Goal: Communication & Community: Connect with others

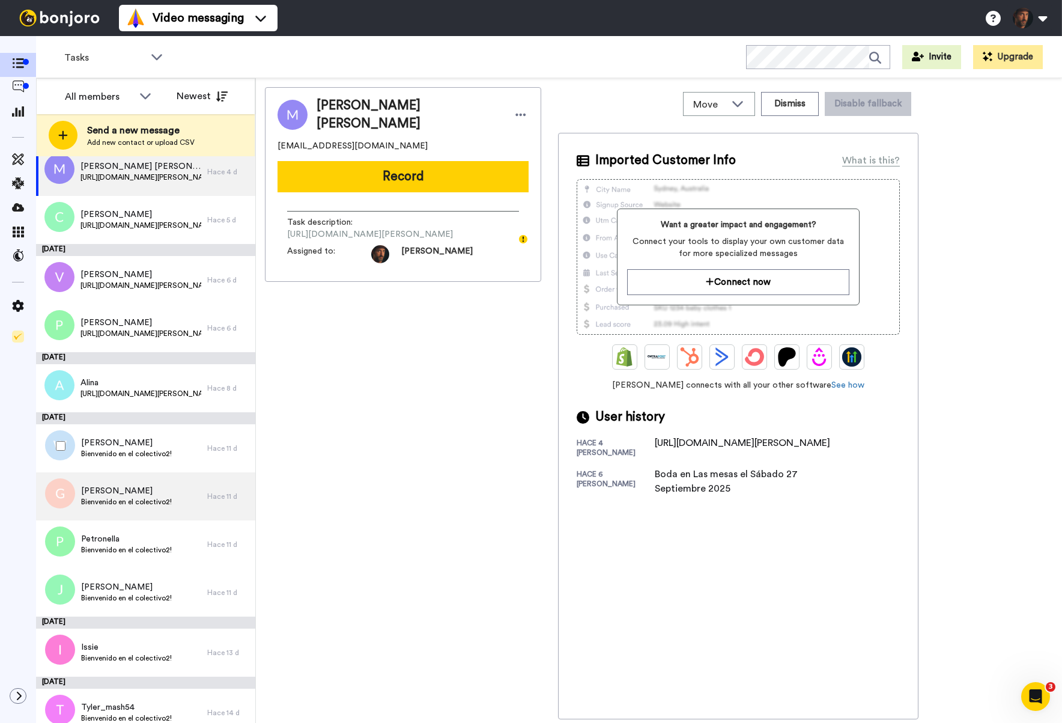
scroll to position [27, 0]
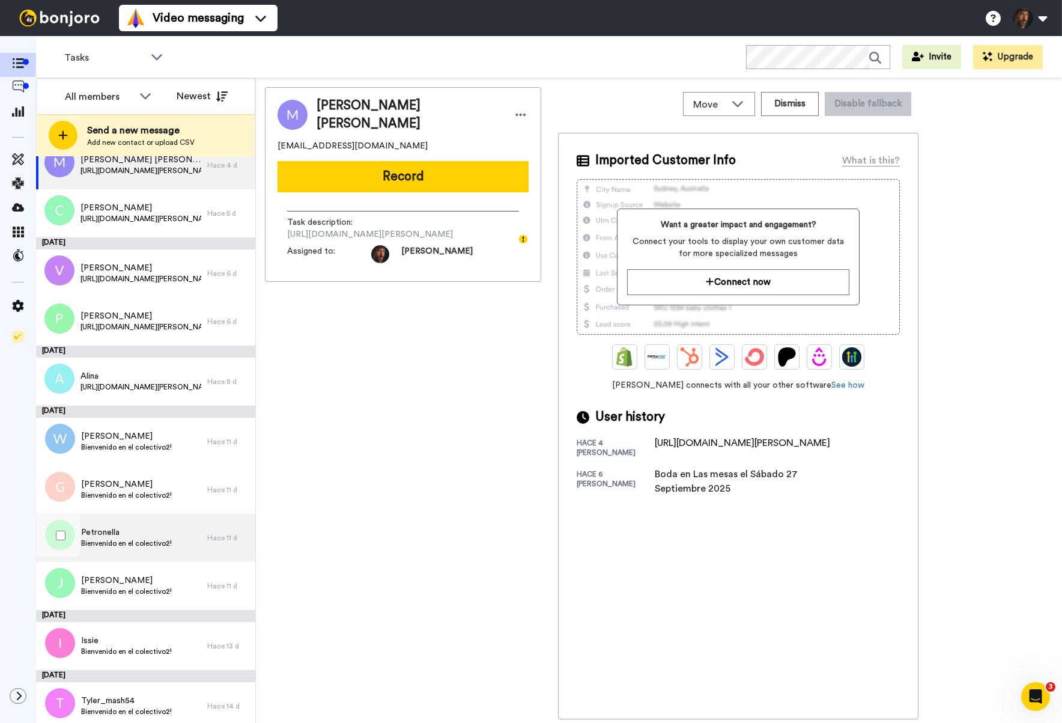
click at [113, 532] on span "Petronella" at bounding box center [126, 532] width 91 height 12
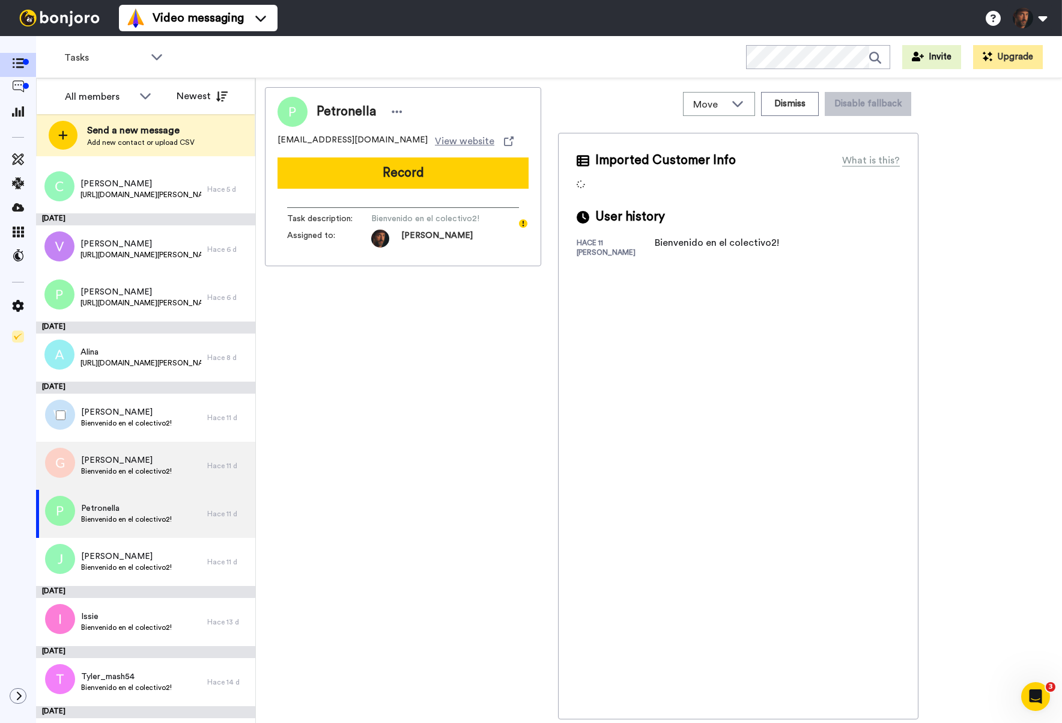
scroll to position [67, 0]
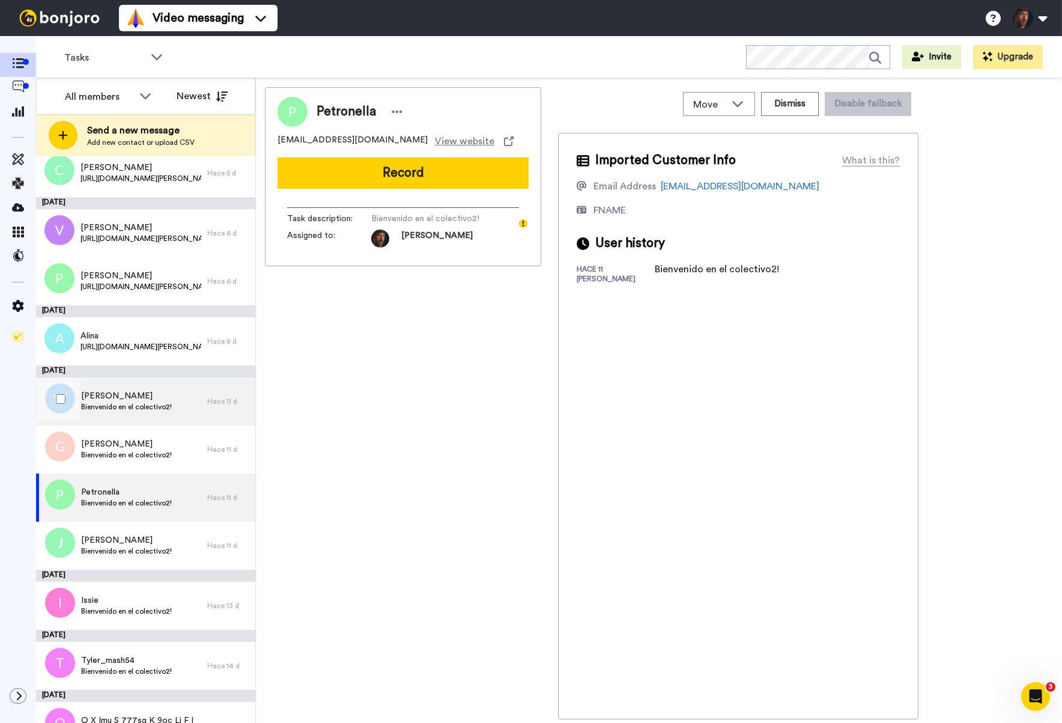
click at [119, 405] on span "Bienvenido en el colectivo2!" at bounding box center [126, 407] width 91 height 10
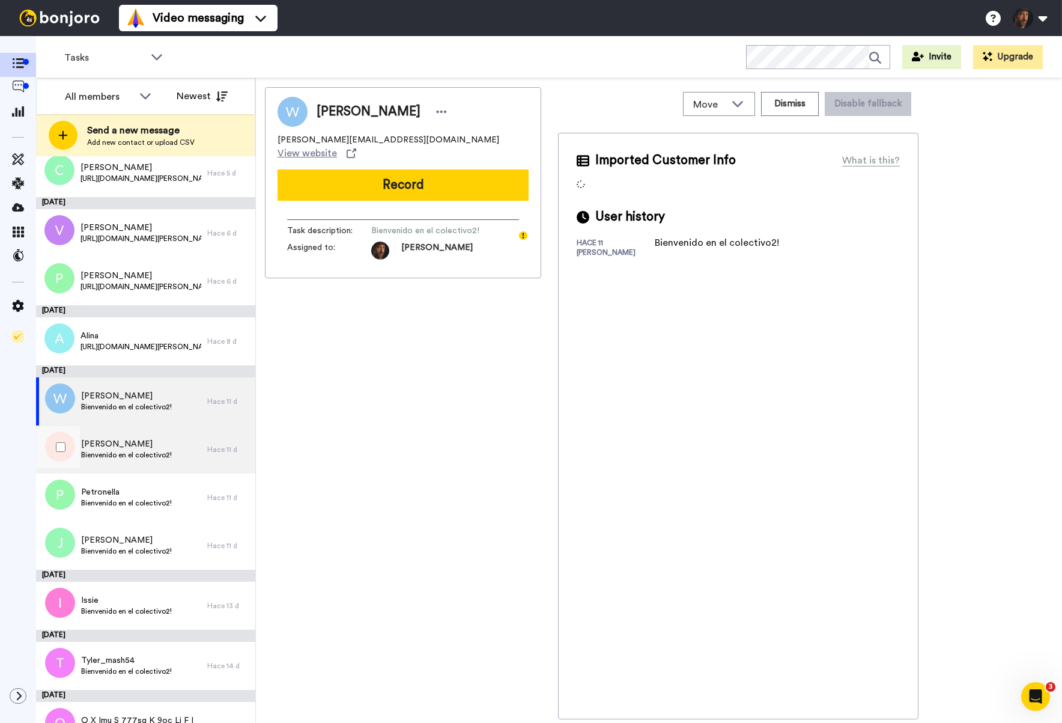
click at [131, 441] on span "Gennifer" at bounding box center [126, 444] width 91 height 12
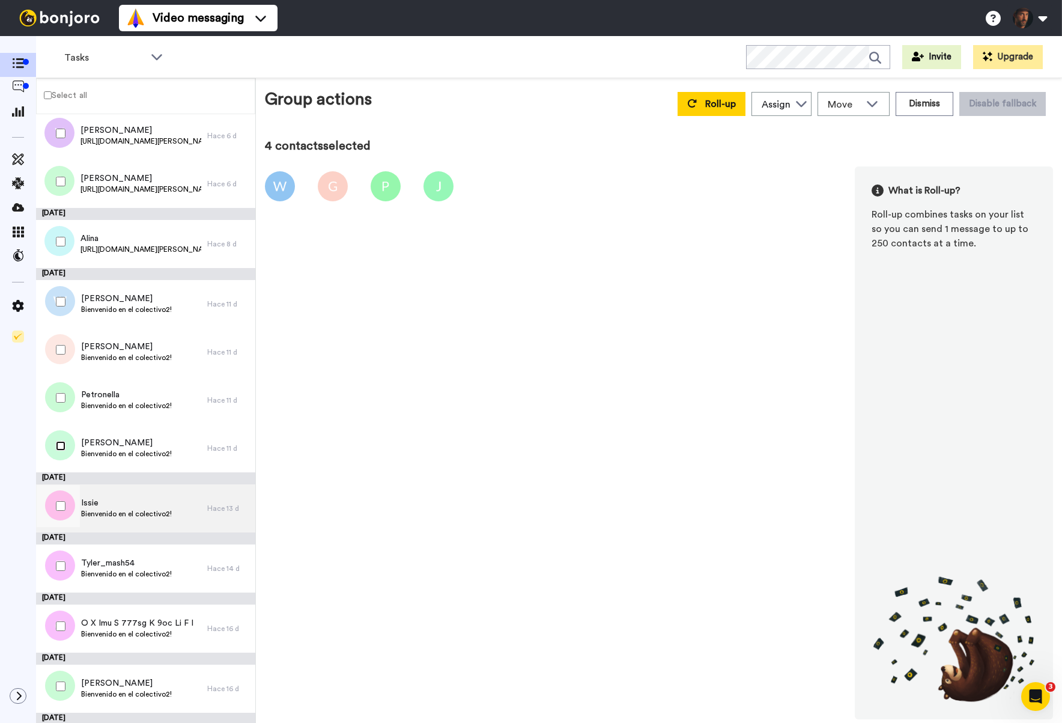
scroll to position [138, 0]
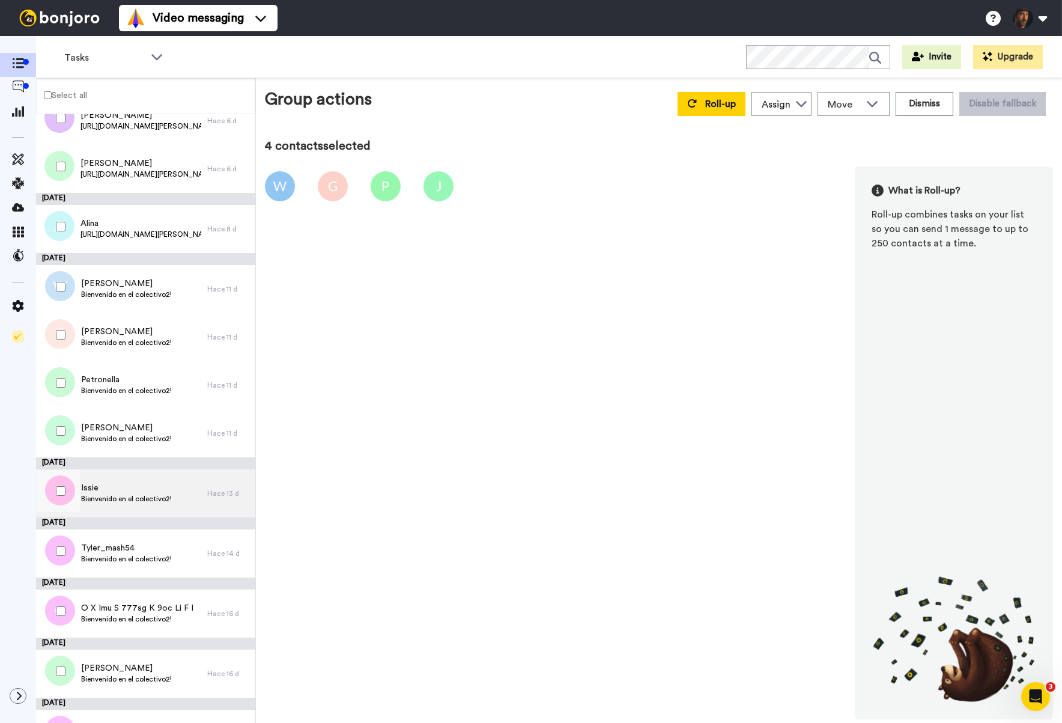
click at [133, 490] on span "Issie" at bounding box center [126, 488] width 91 height 12
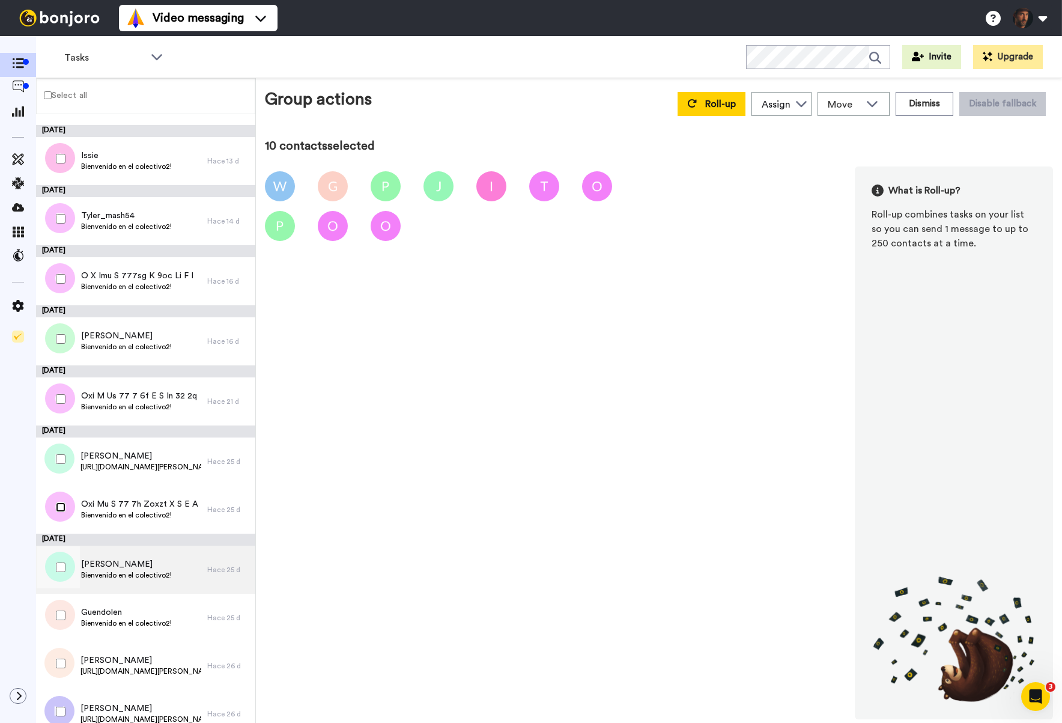
scroll to position [519, 0]
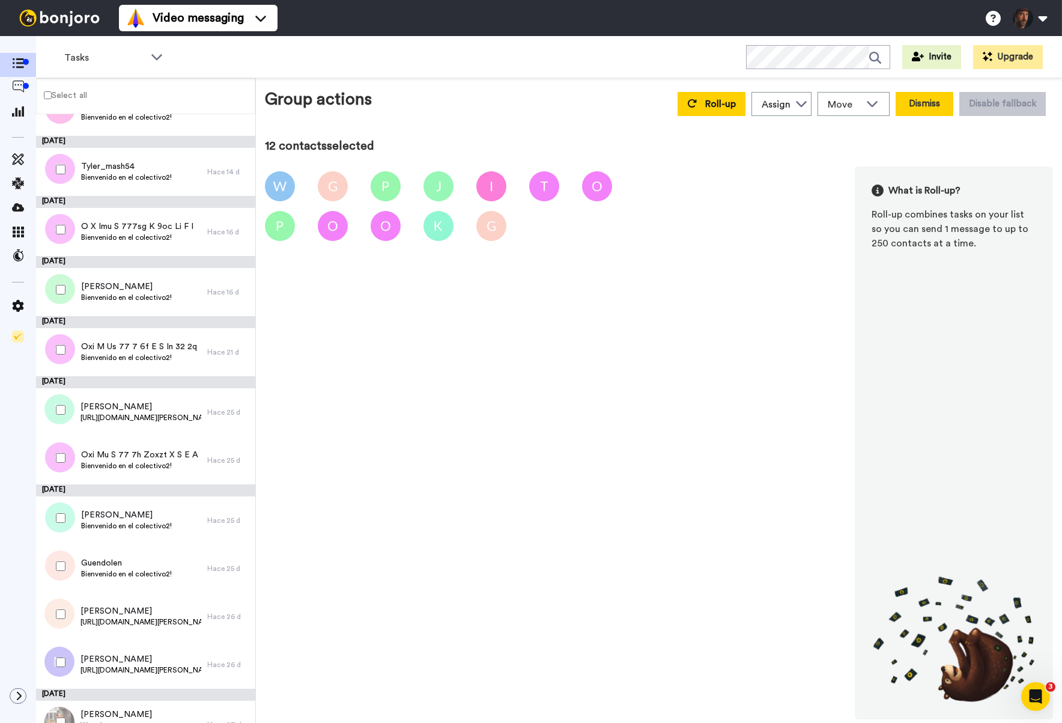
click at [917, 105] on button "Dismiss" at bounding box center [925, 104] width 58 height 24
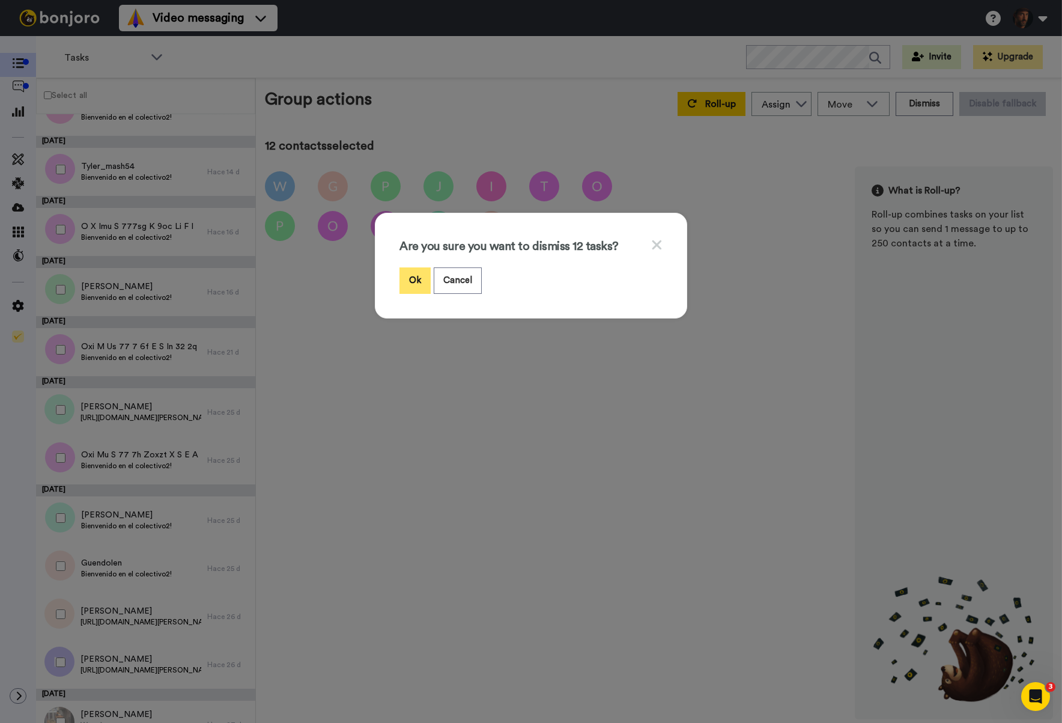
click at [418, 287] on button "Ok" at bounding box center [414, 280] width 31 height 26
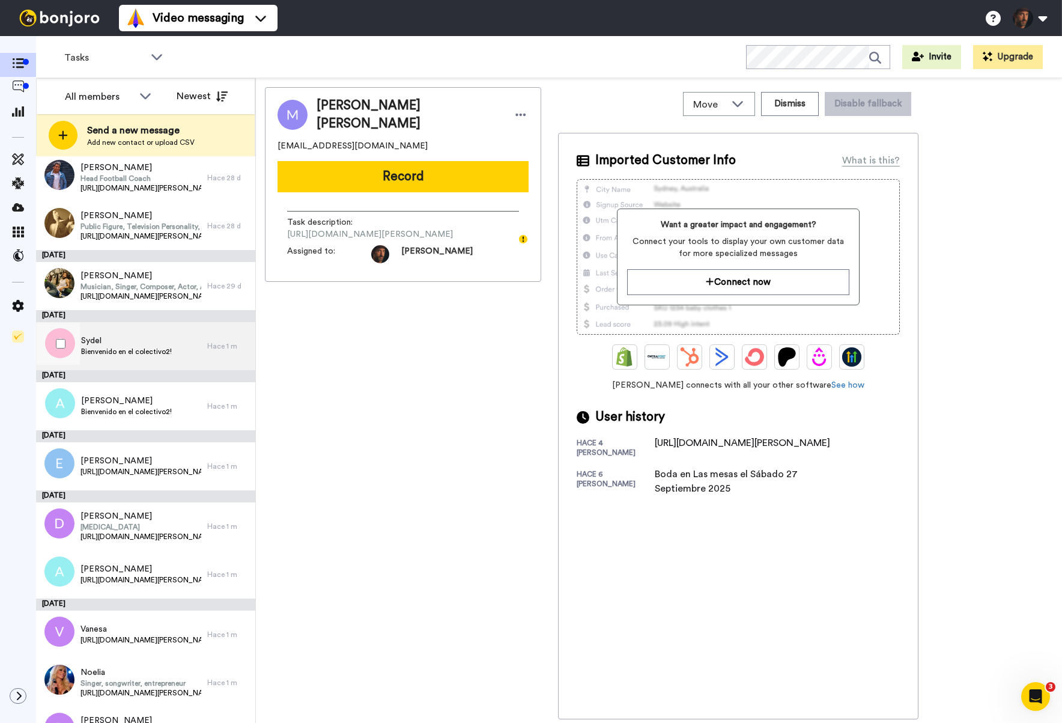
click at [115, 339] on span "Sydel" at bounding box center [126, 341] width 91 height 12
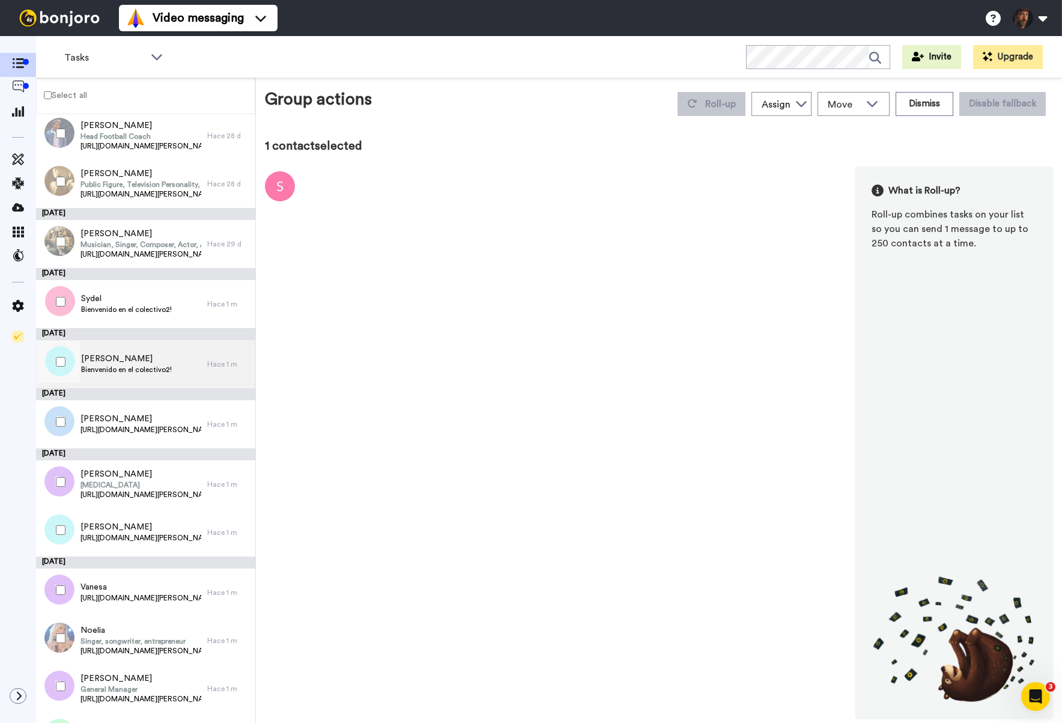
click at [142, 357] on span "Angelica" at bounding box center [126, 359] width 91 height 12
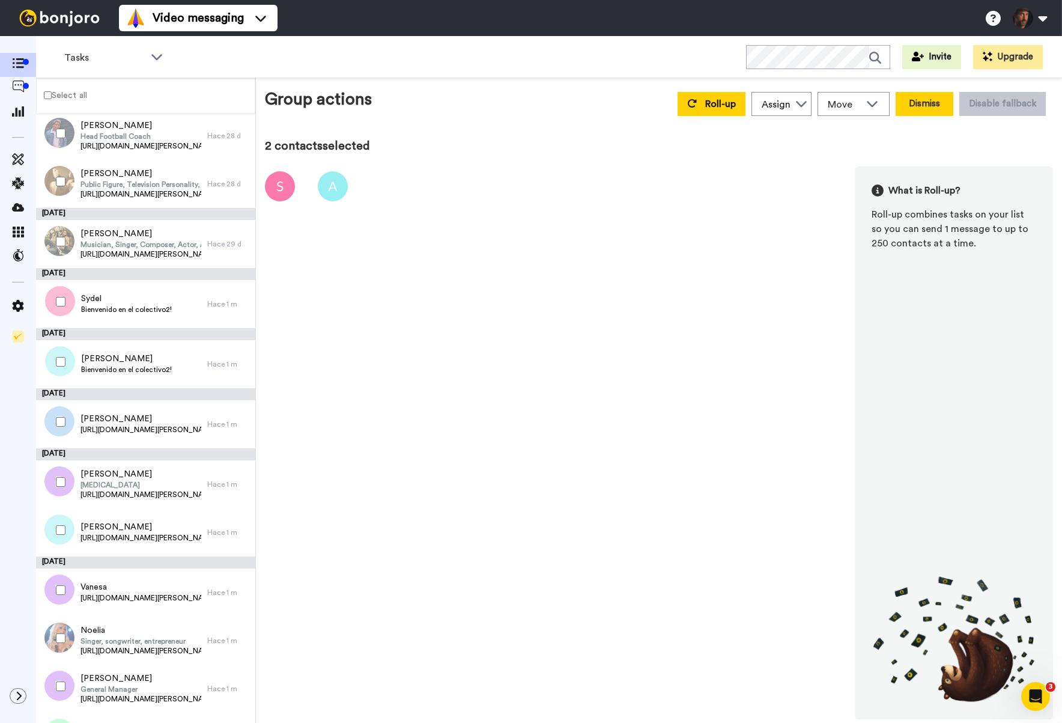
click at [940, 105] on button "Dismiss" at bounding box center [925, 104] width 58 height 24
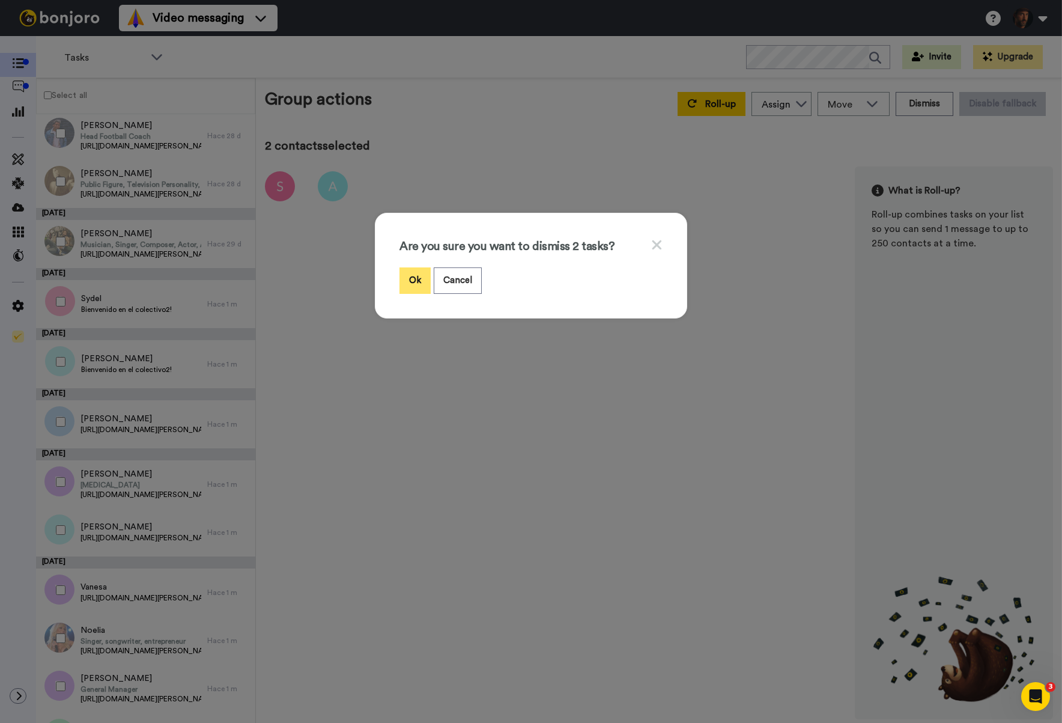
click at [413, 276] on button "Ok" at bounding box center [414, 280] width 31 height 26
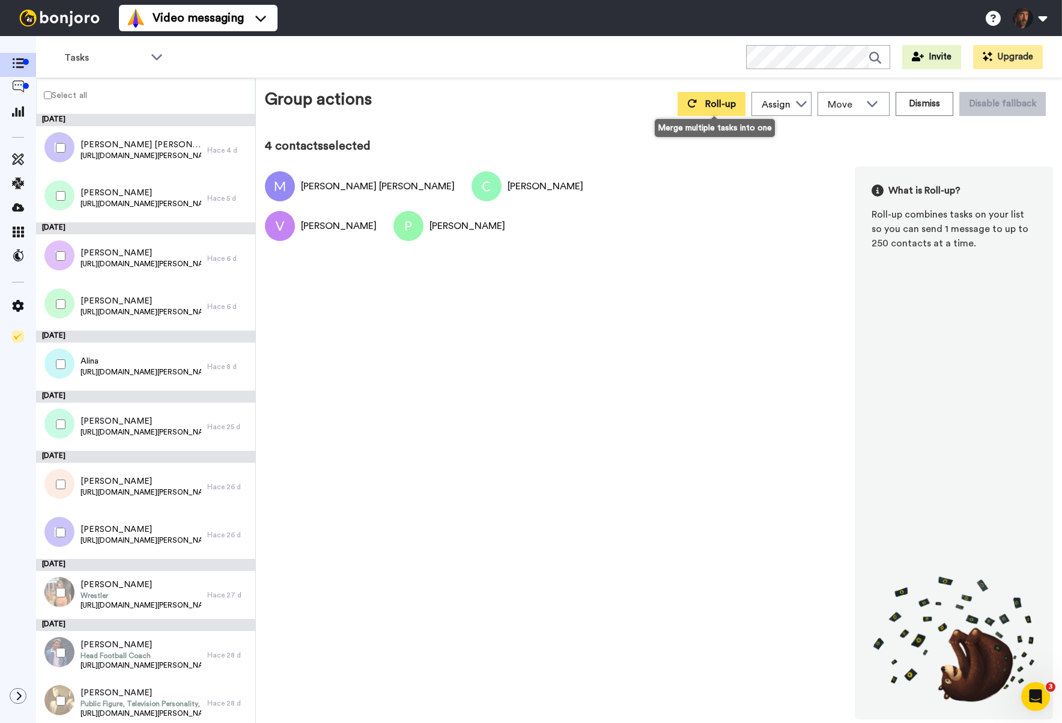
click at [722, 110] on button "Roll-up" at bounding box center [712, 104] width 68 height 24
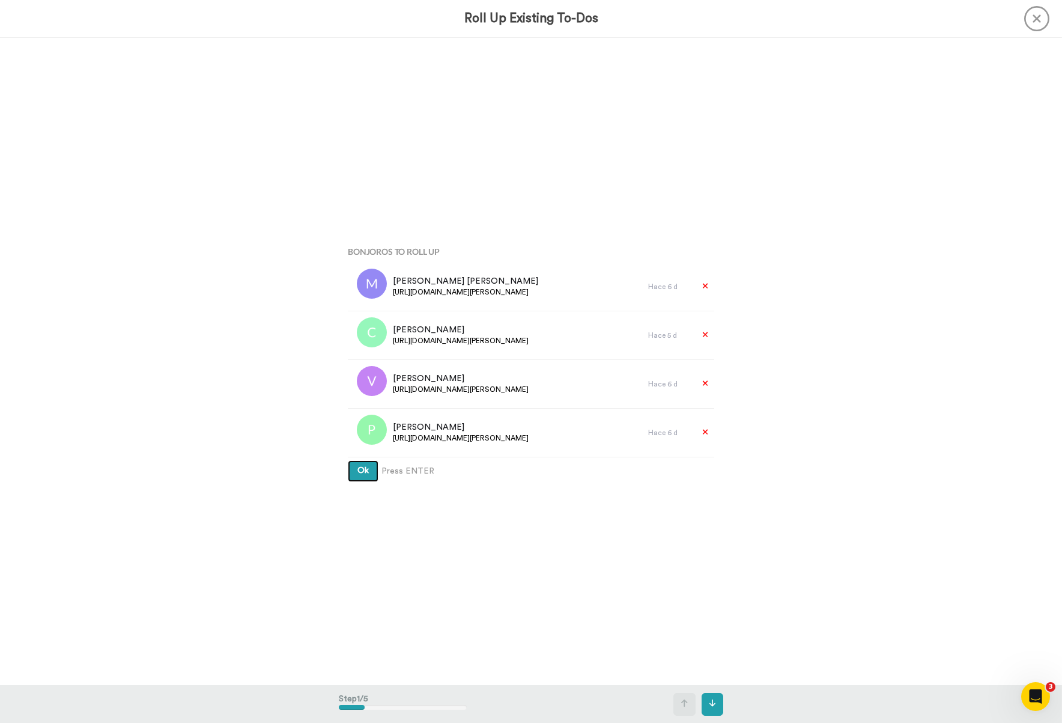
click at [366, 472] on span "Ok" at bounding box center [362, 470] width 11 height 8
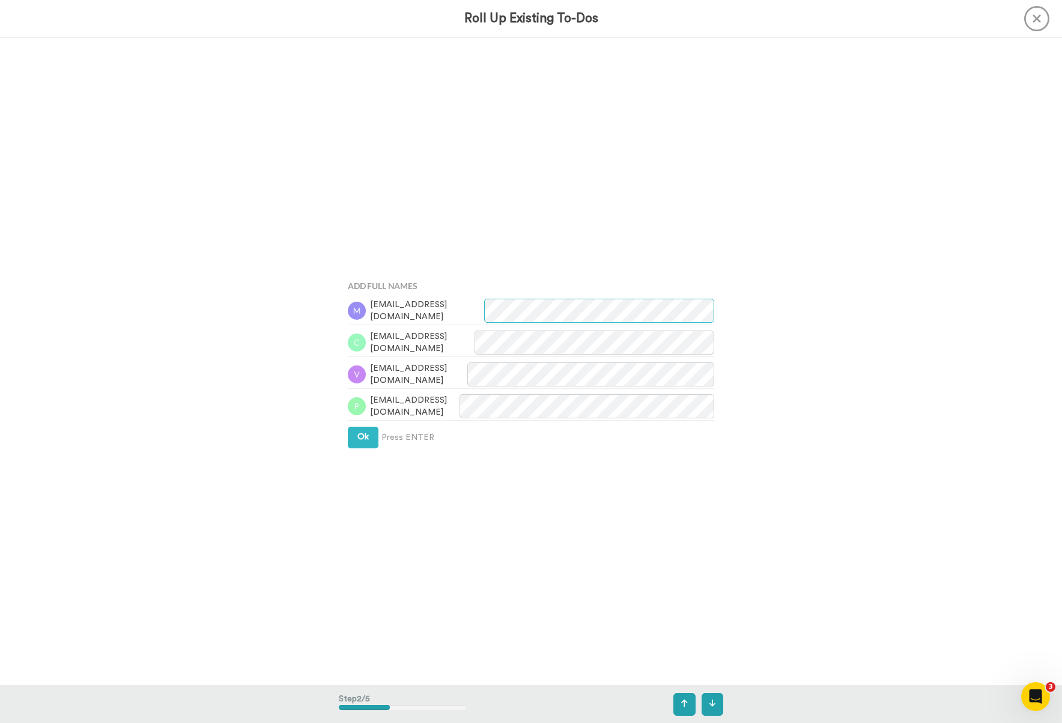
scroll to position [648, 0]
click at [366, 438] on span "Ok" at bounding box center [362, 436] width 11 height 8
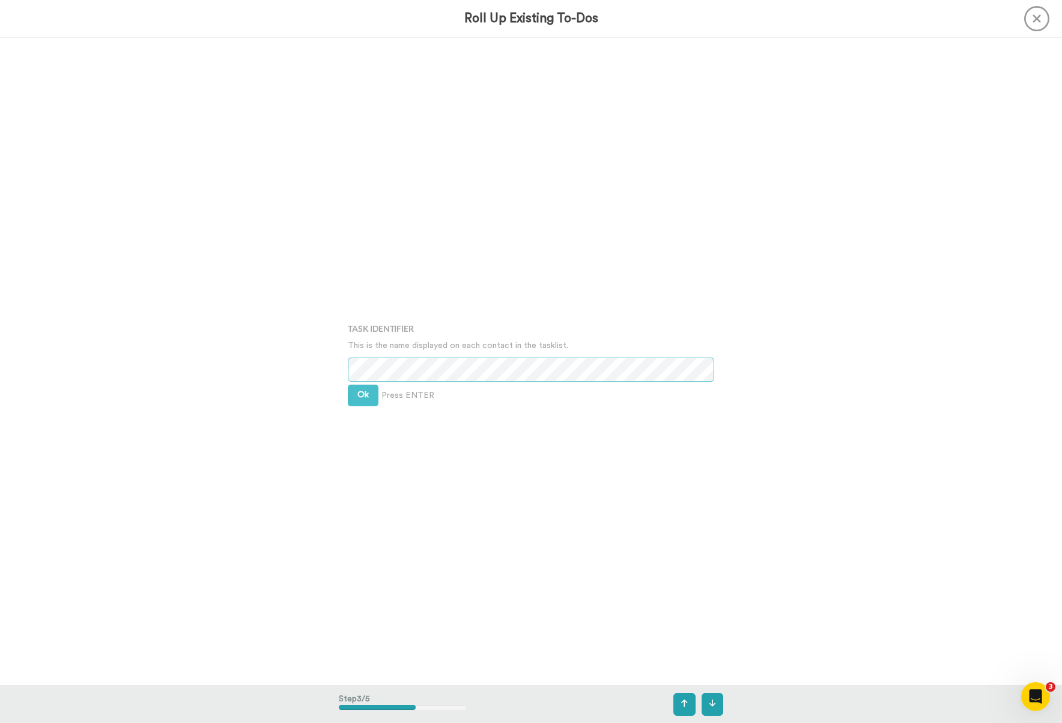
scroll to position [1294, 0]
click at [360, 395] on span "Ok" at bounding box center [362, 394] width 11 height 8
click at [359, 396] on div "Assign It To Select is focused ,type to refine list, press Down to open the men…" at bounding box center [531, 361] width 384 height 362
click at [369, 386] on button "Ok" at bounding box center [363, 385] width 31 height 22
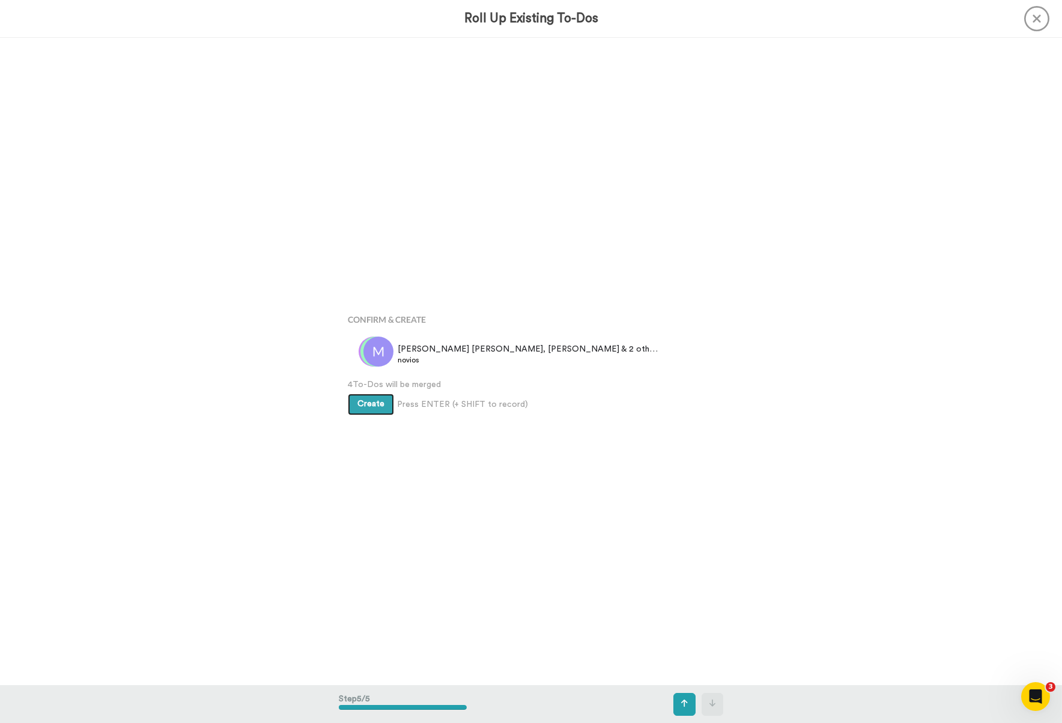
scroll to position [2589, 0]
click at [369, 410] on button "Create" at bounding box center [371, 404] width 46 height 22
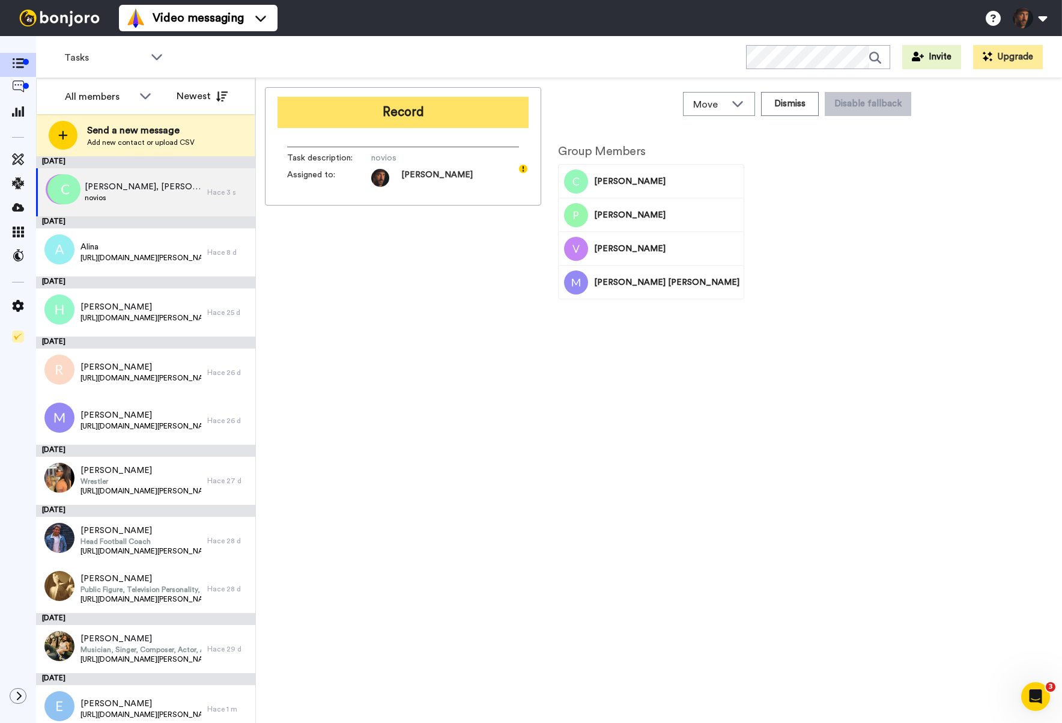
click at [360, 107] on button "Record" at bounding box center [403, 112] width 251 height 31
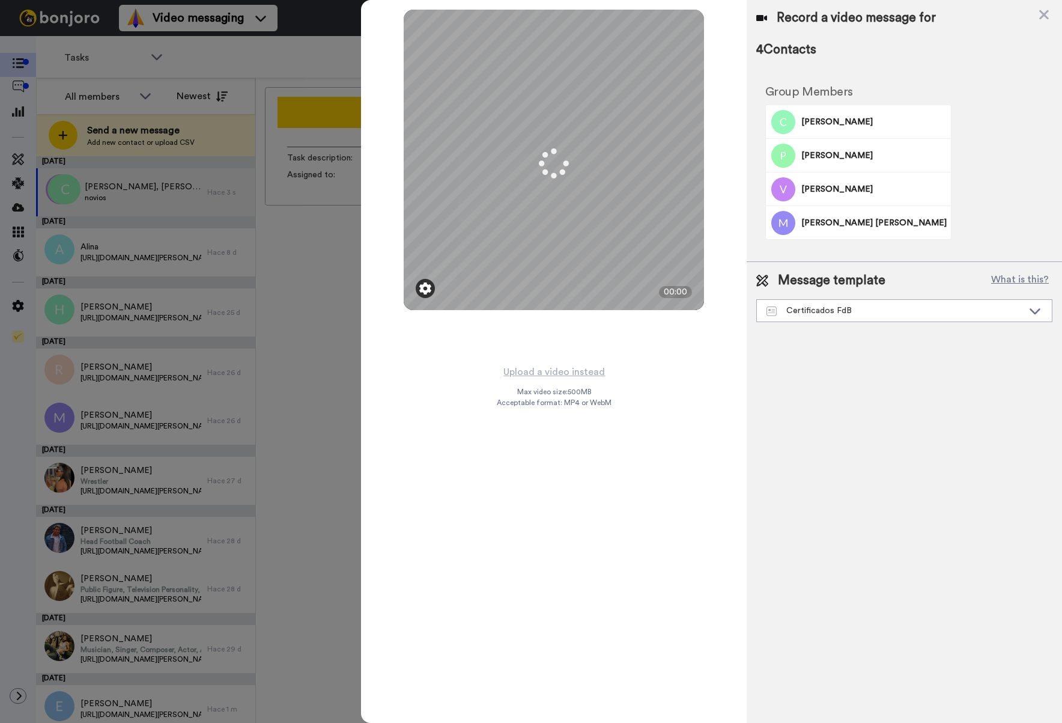
click at [426, 291] on img at bounding box center [425, 288] width 12 height 12
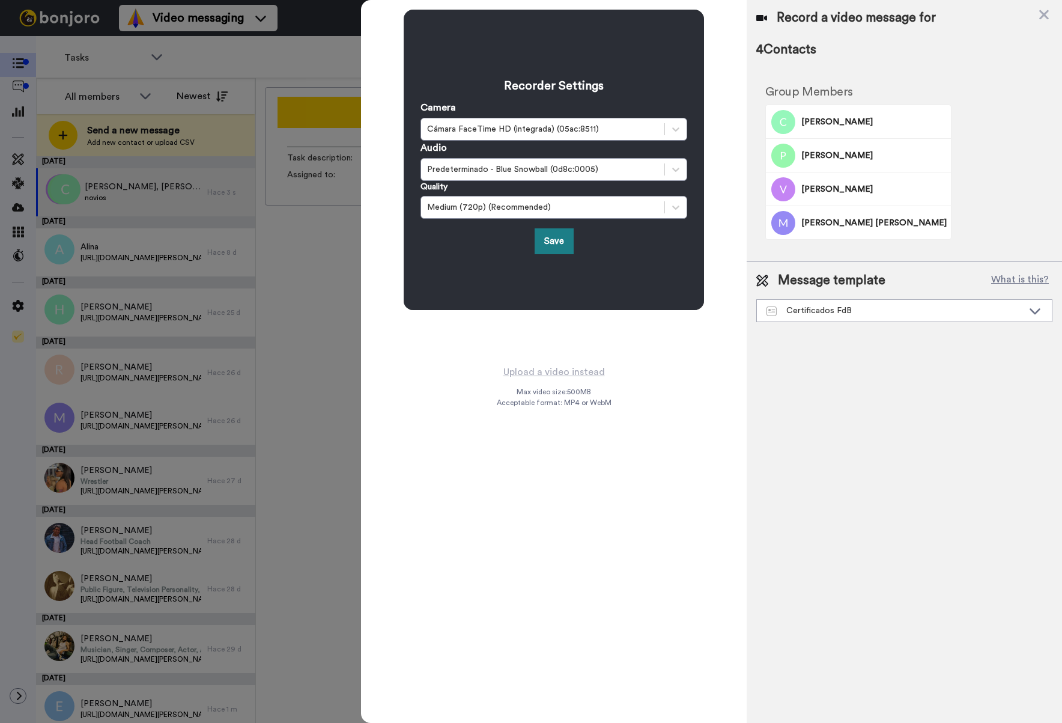
click at [549, 247] on button "Save" at bounding box center [554, 241] width 39 height 26
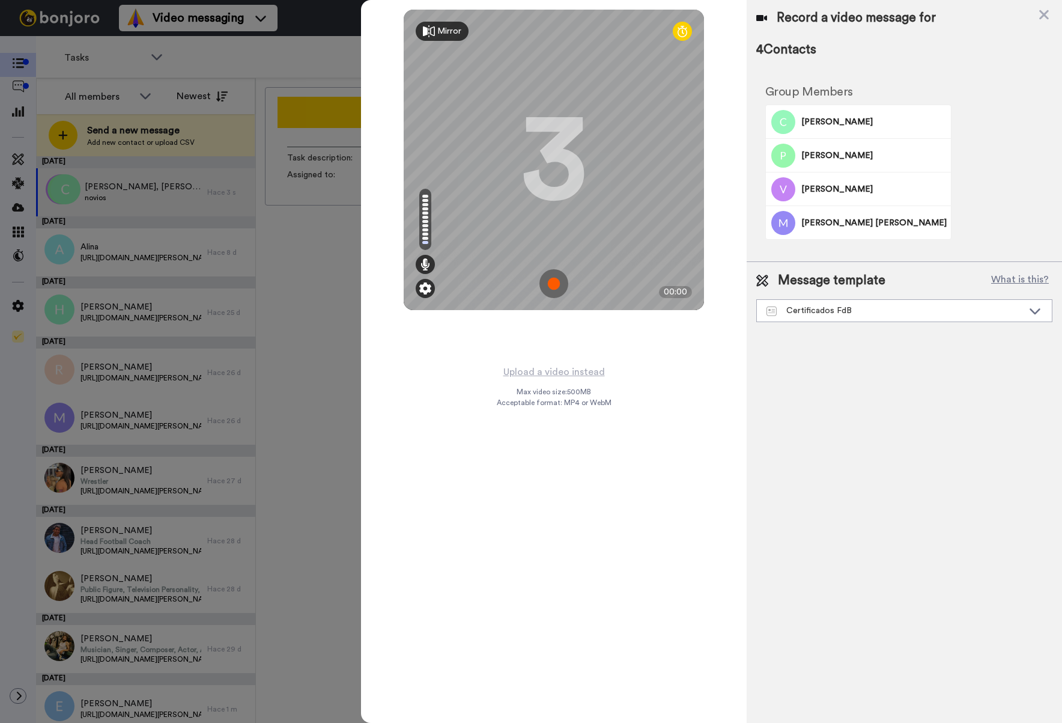
click at [425, 289] on img at bounding box center [425, 288] width 12 height 12
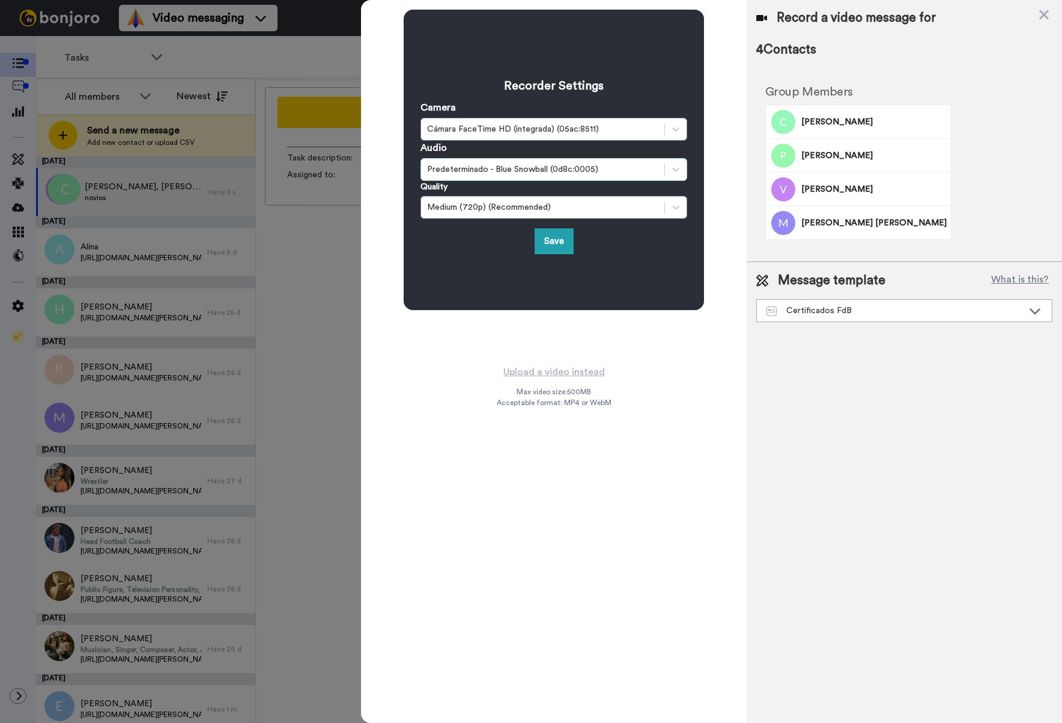
click at [530, 176] on div "Predeterminado - Blue Snowball (0d8c:0005)" at bounding box center [553, 169] width 267 height 23
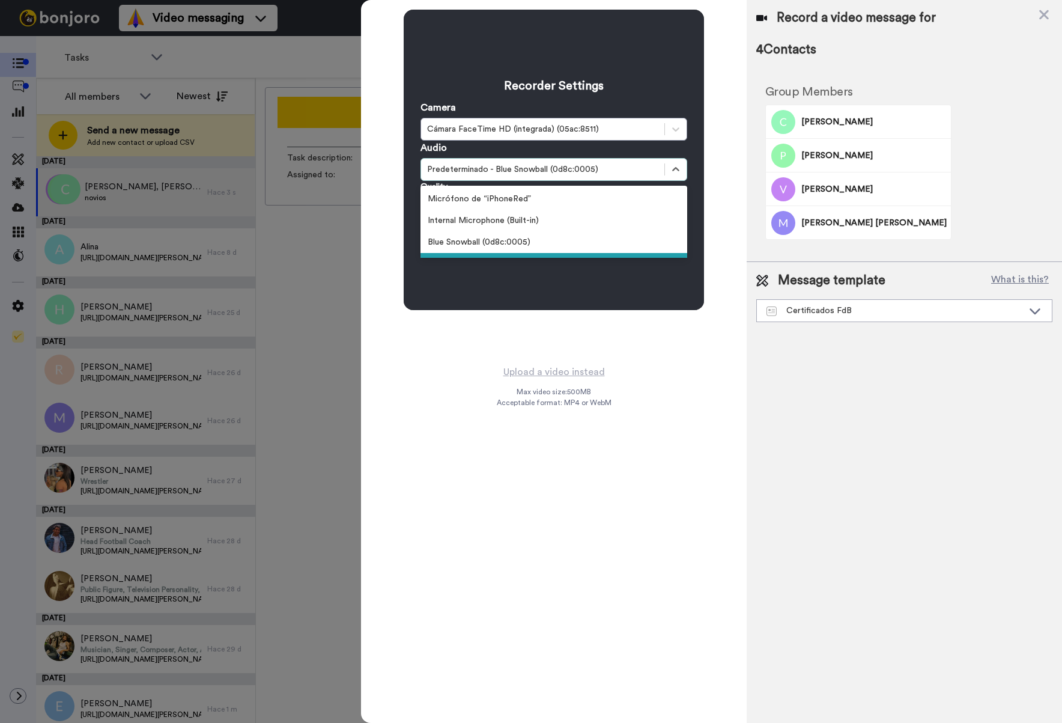
scroll to position [19, 0]
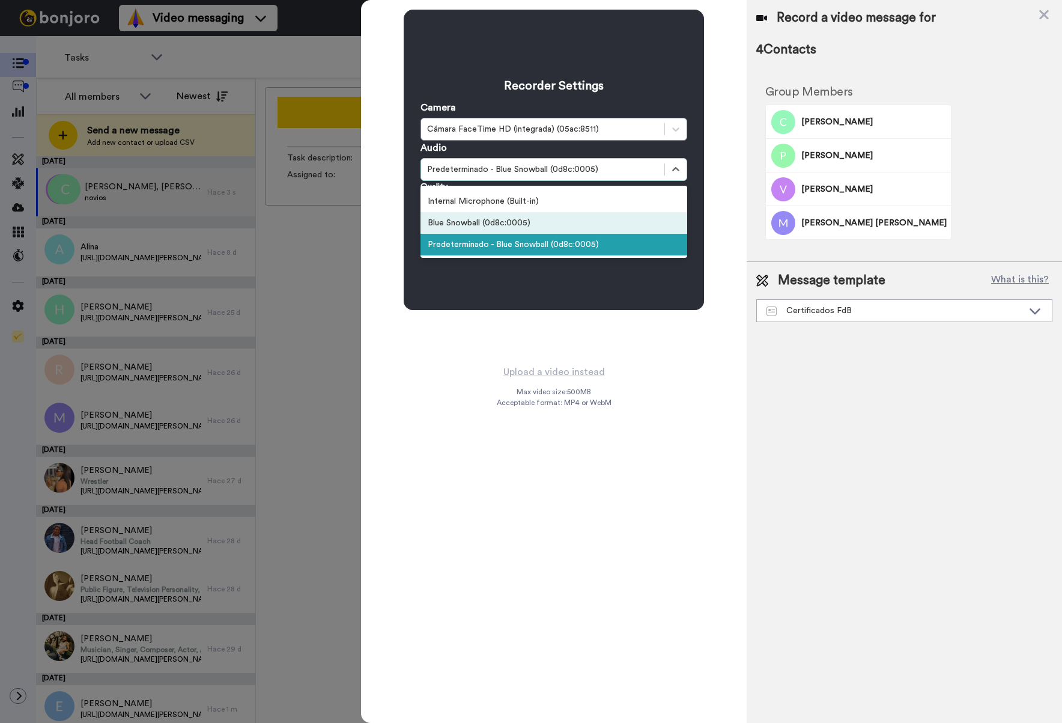
click at [511, 224] on div "Blue Snowball (0d8c:0005)" at bounding box center [553, 223] width 267 height 22
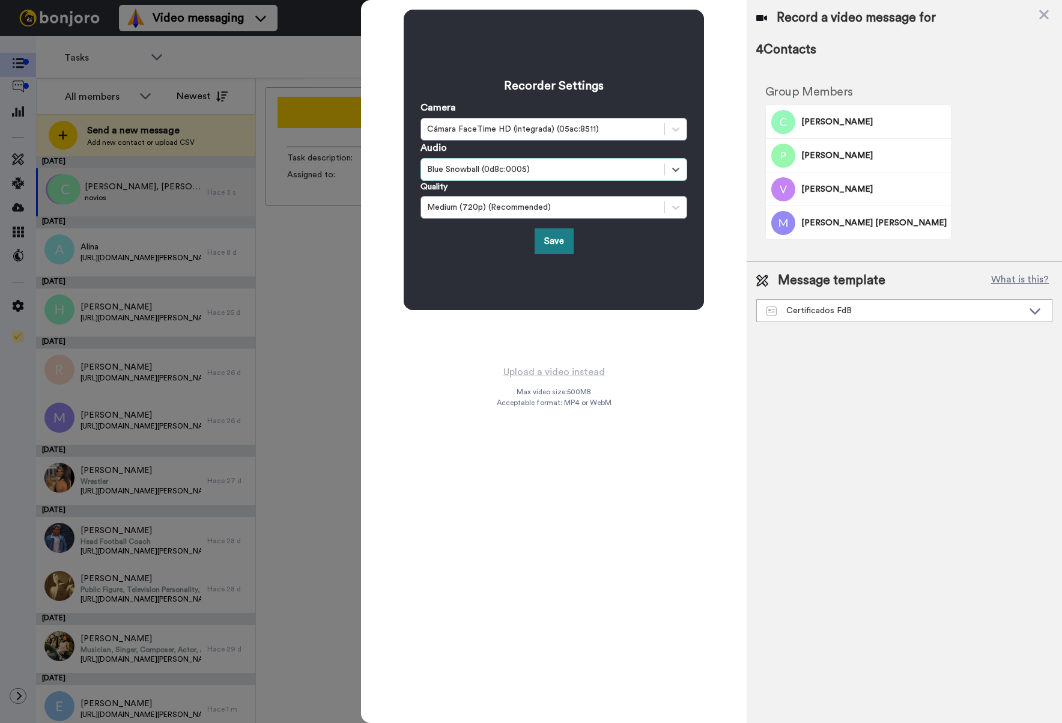
click at [553, 241] on button "Save" at bounding box center [554, 241] width 39 height 26
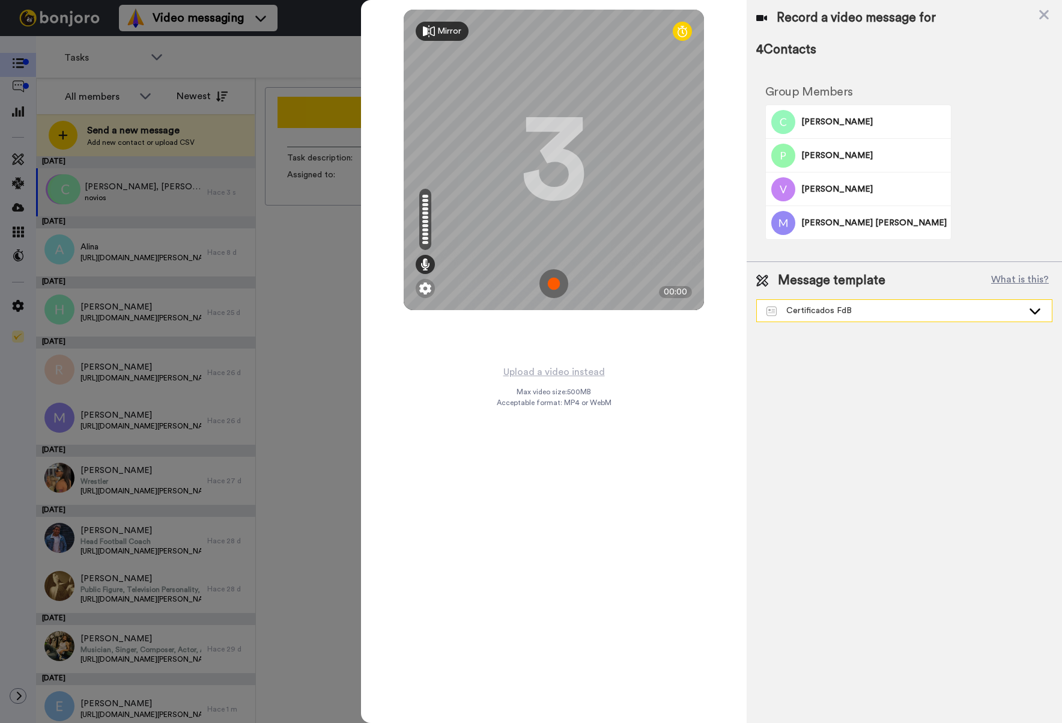
click at [970, 315] on div "Certificados FdB" at bounding box center [894, 311] width 256 height 12
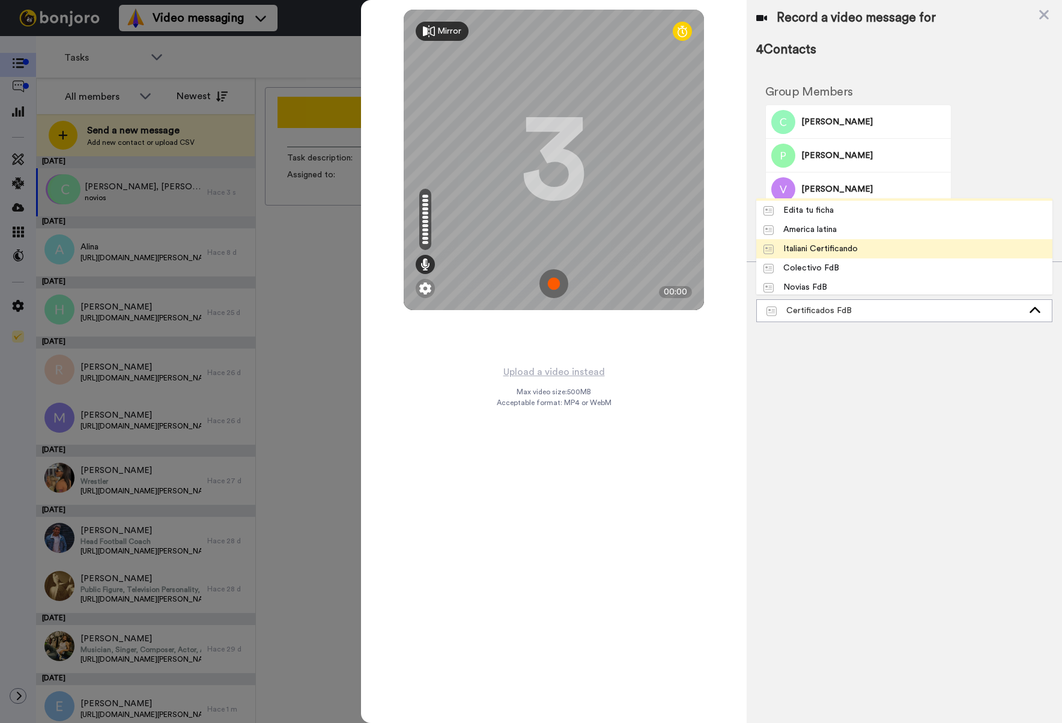
scroll to position [58, 0]
click at [860, 282] on li "Novias FdB" at bounding box center [904, 284] width 296 height 19
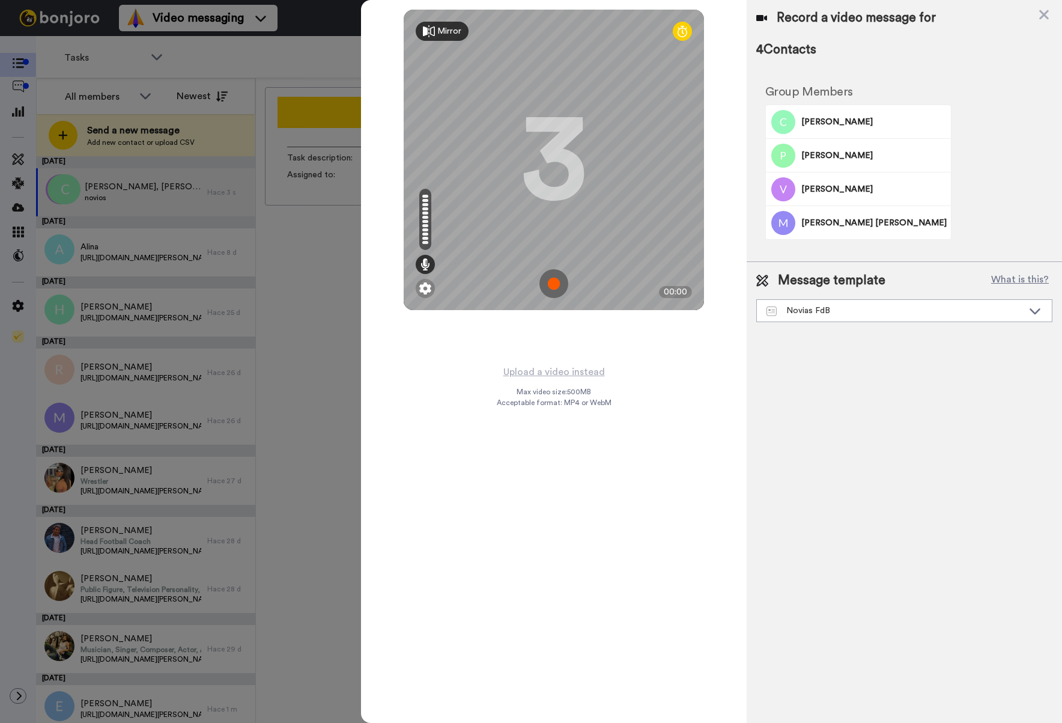
click at [555, 282] on img at bounding box center [553, 283] width 29 height 29
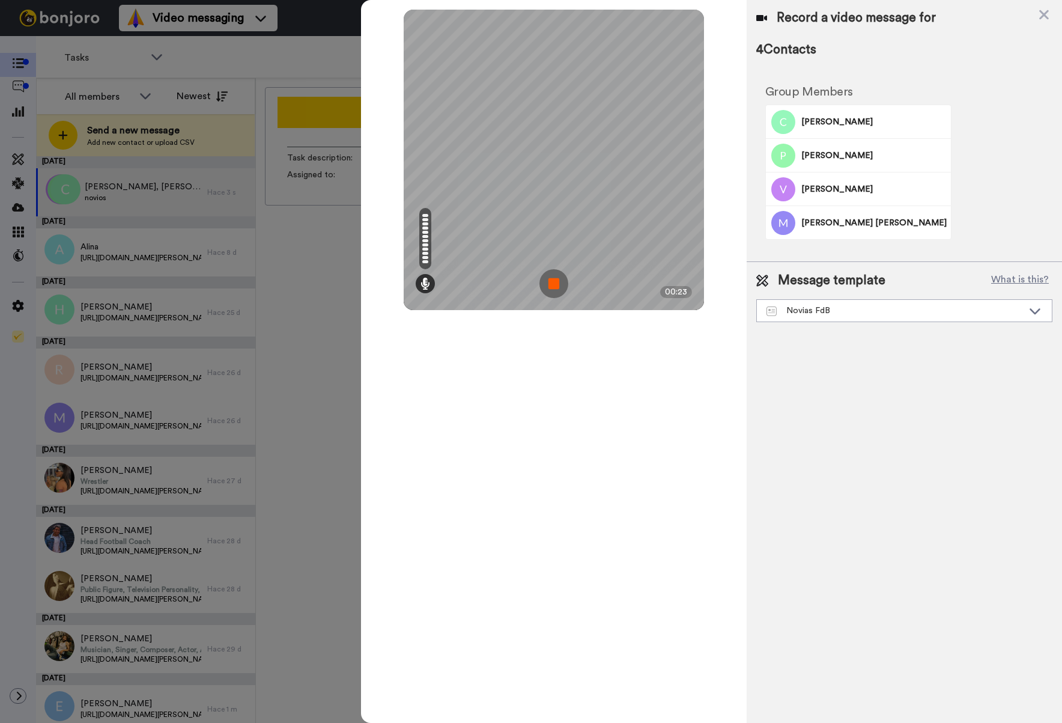
click at [560, 282] on img at bounding box center [553, 283] width 29 height 29
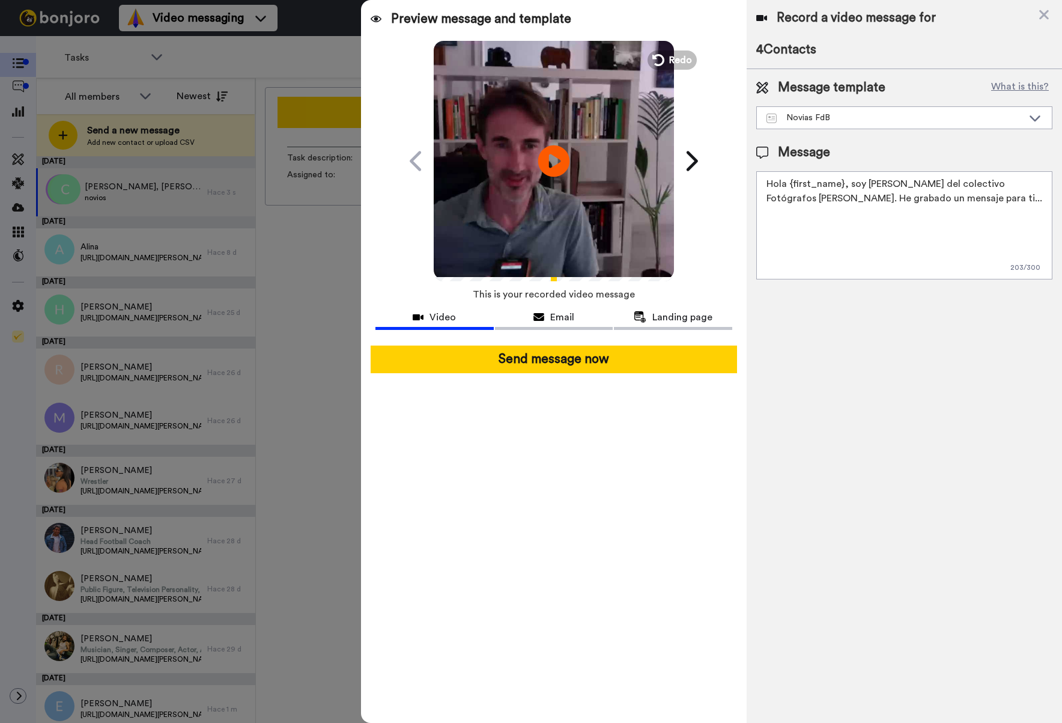
click at [559, 157] on icon at bounding box center [554, 161] width 32 height 32
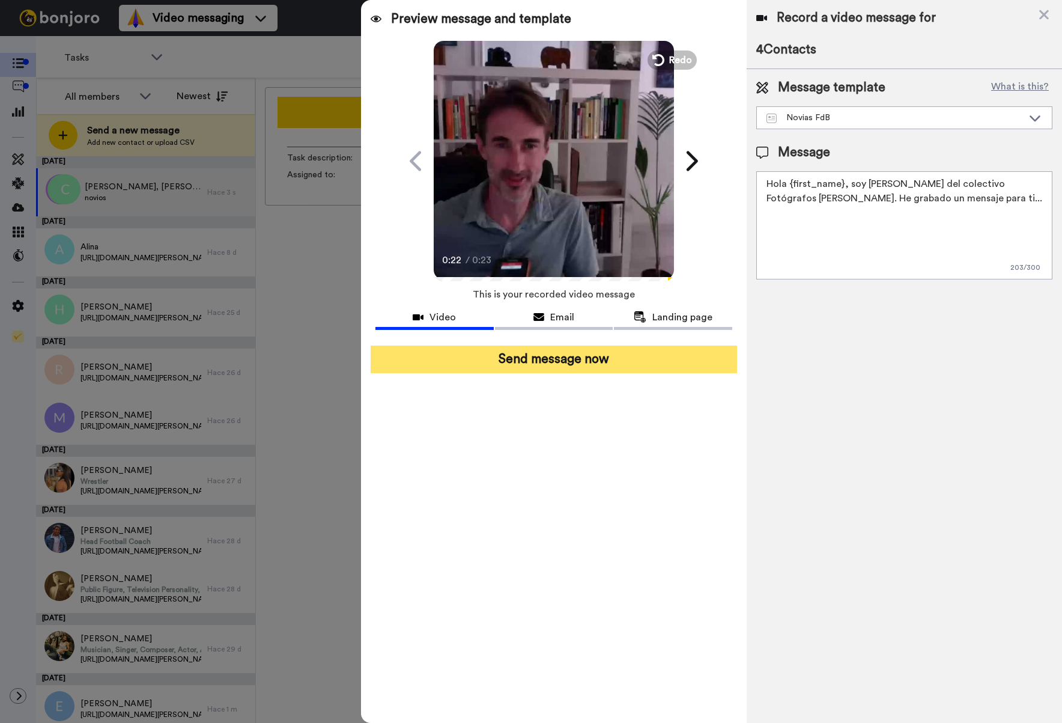
click at [678, 360] on button "Send message now" at bounding box center [554, 359] width 366 height 28
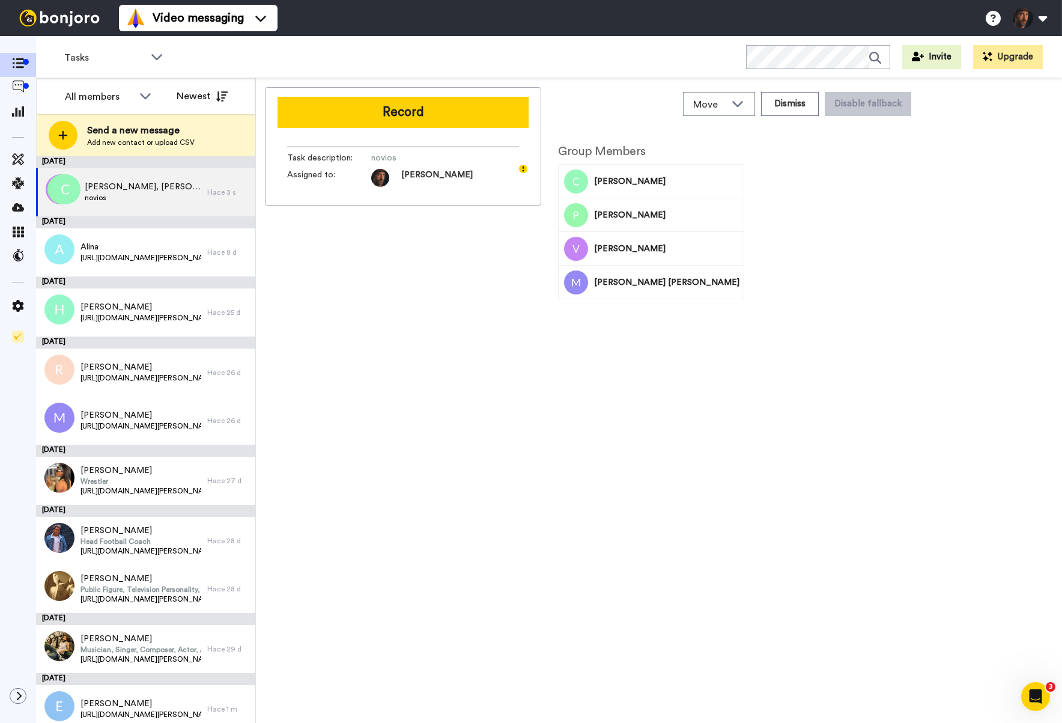
scroll to position [0, 0]
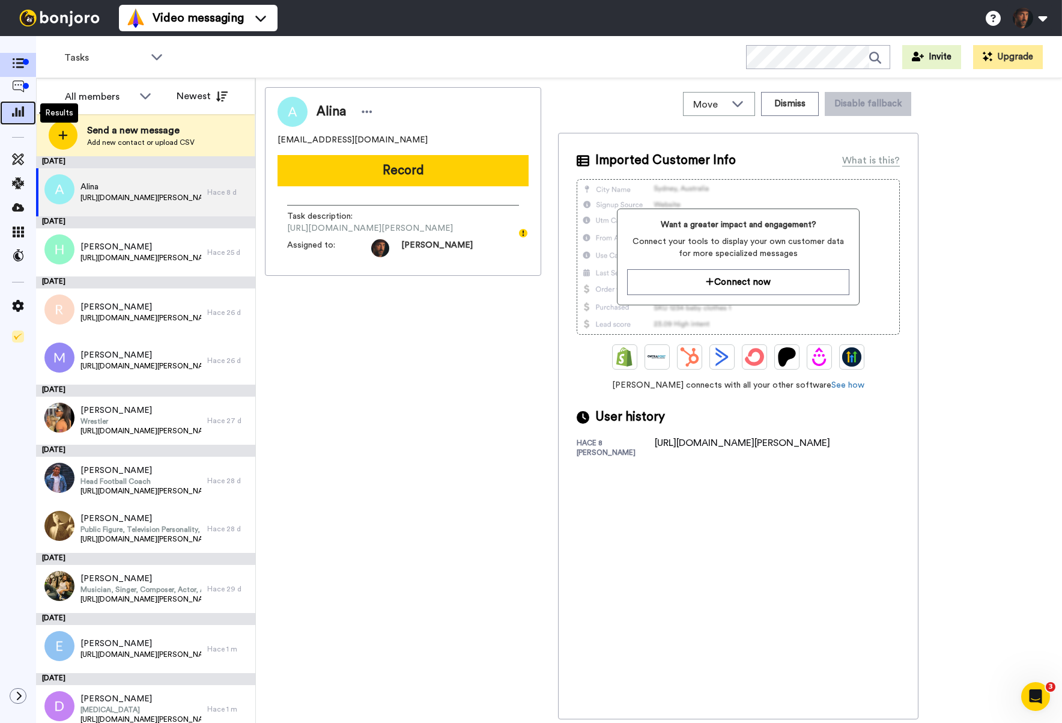
click at [16, 111] on icon at bounding box center [18, 111] width 12 height 11
